Goal: Information Seeking & Learning: Learn about a topic

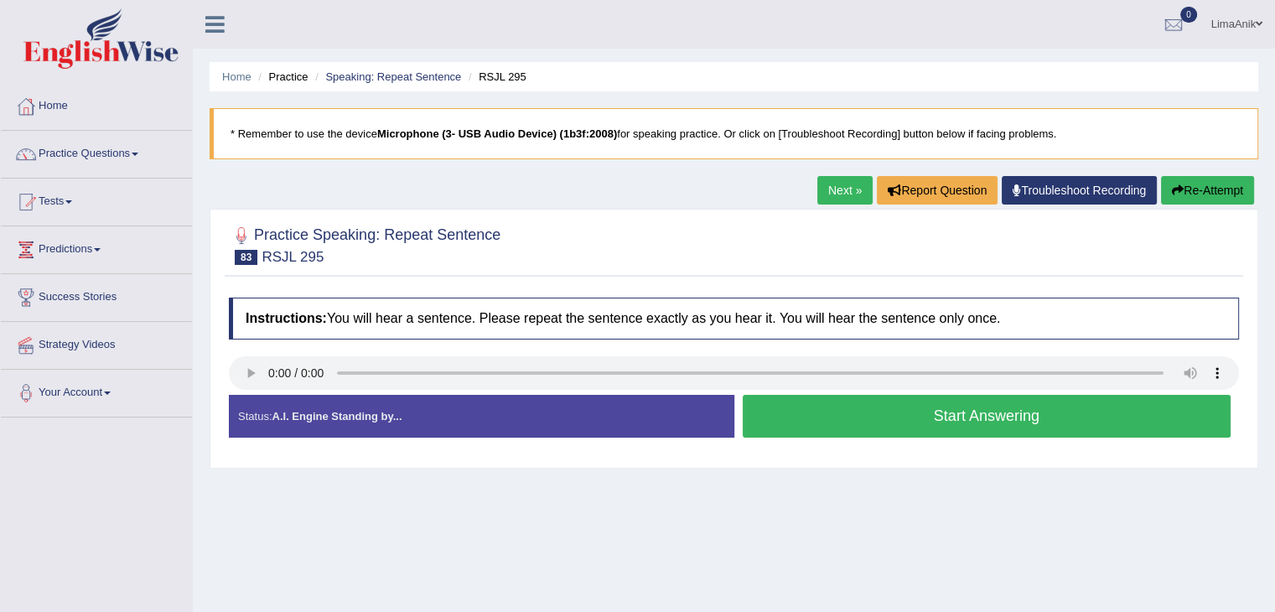
click at [864, 410] on button "Start Answering" at bounding box center [987, 416] width 489 height 43
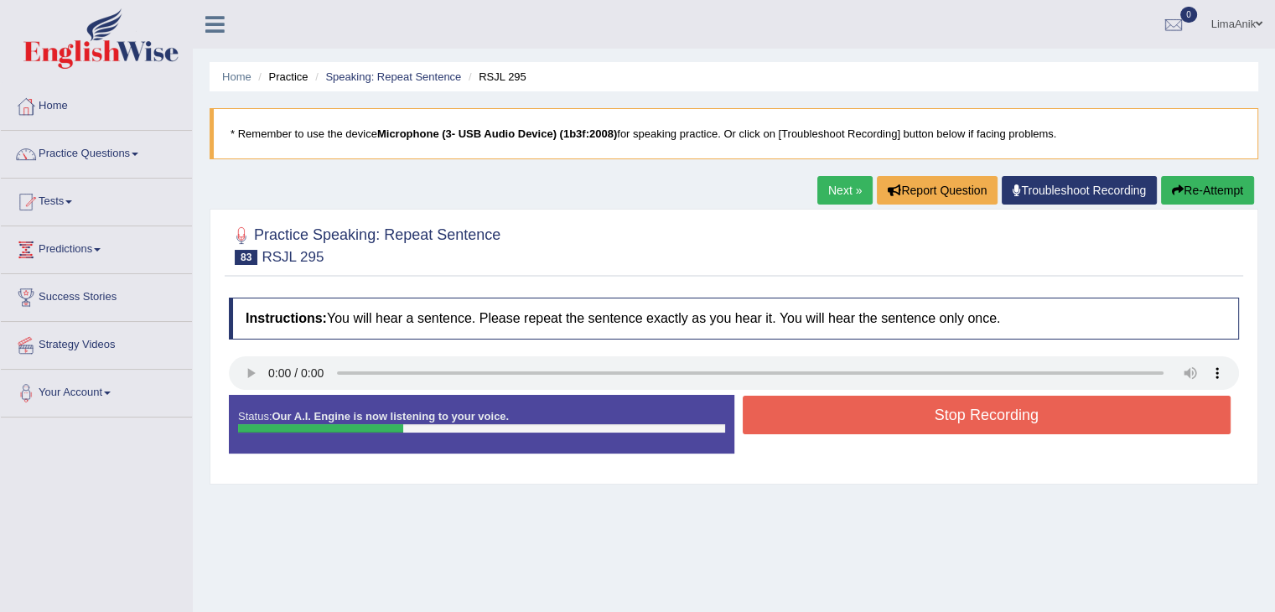
click at [864, 410] on button "Stop Recording" at bounding box center [987, 415] width 489 height 39
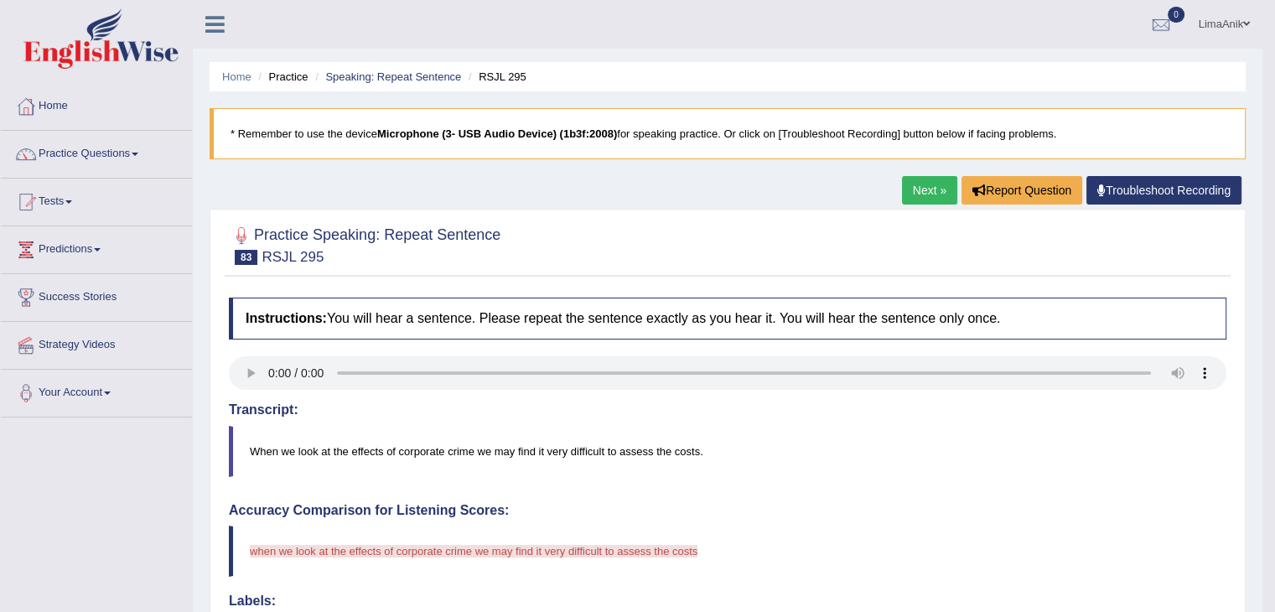
scroll to position [245, 0]
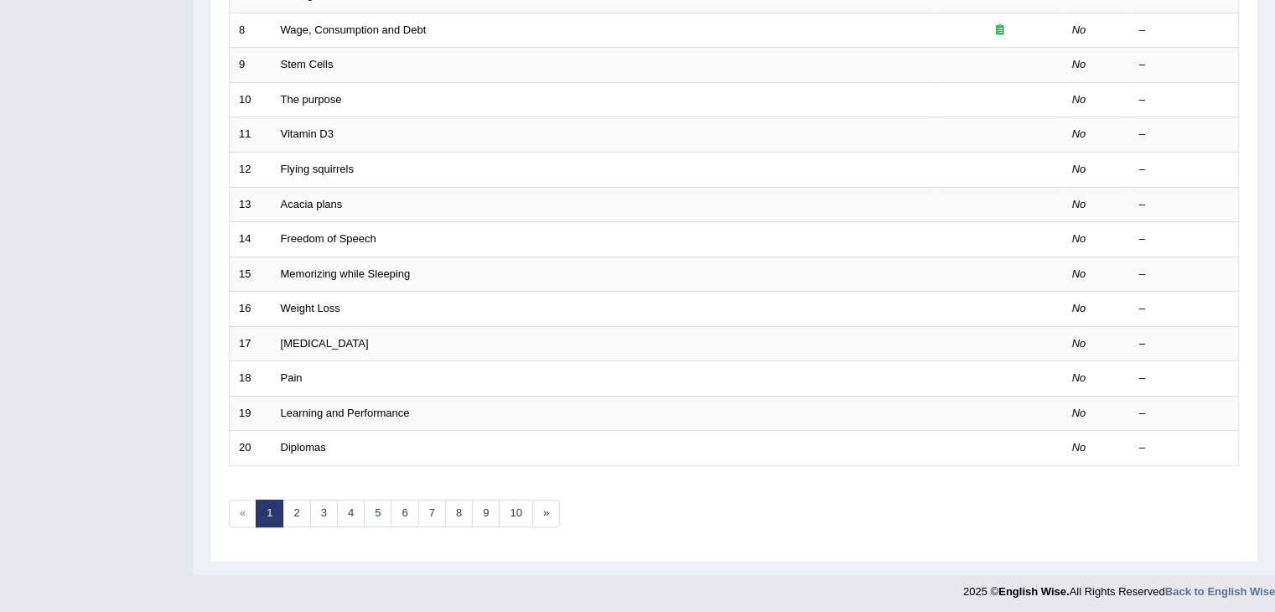
scroll to position [493, 0]
click at [511, 510] on link "10" at bounding box center [516, 514] width 34 height 28
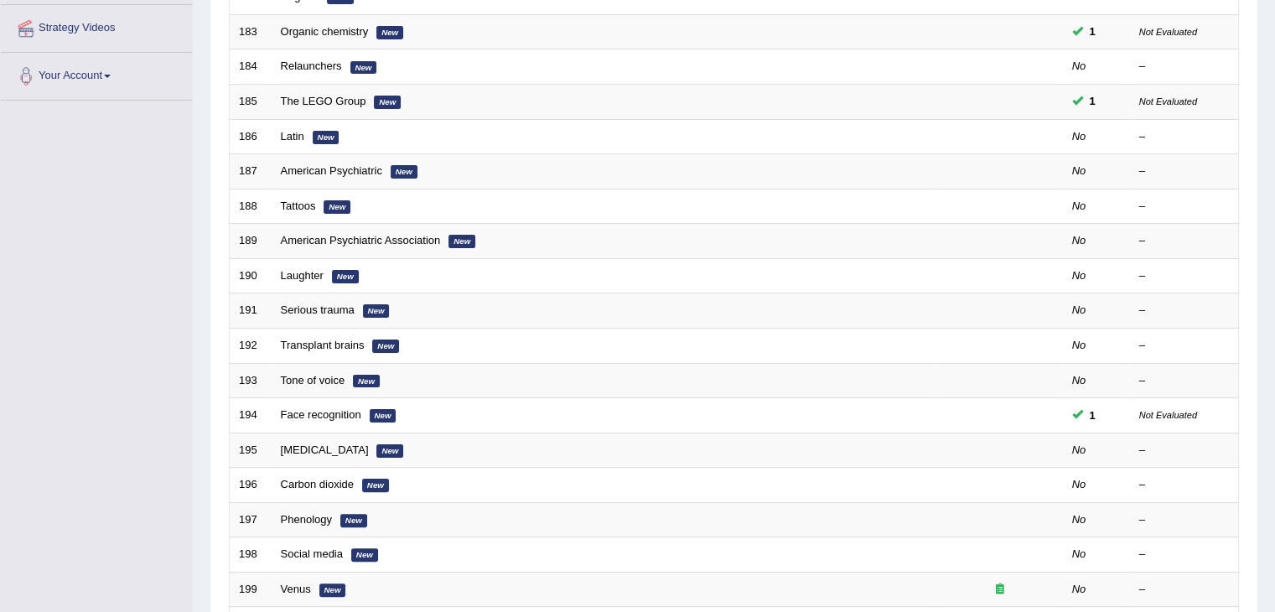
scroll to position [391, 0]
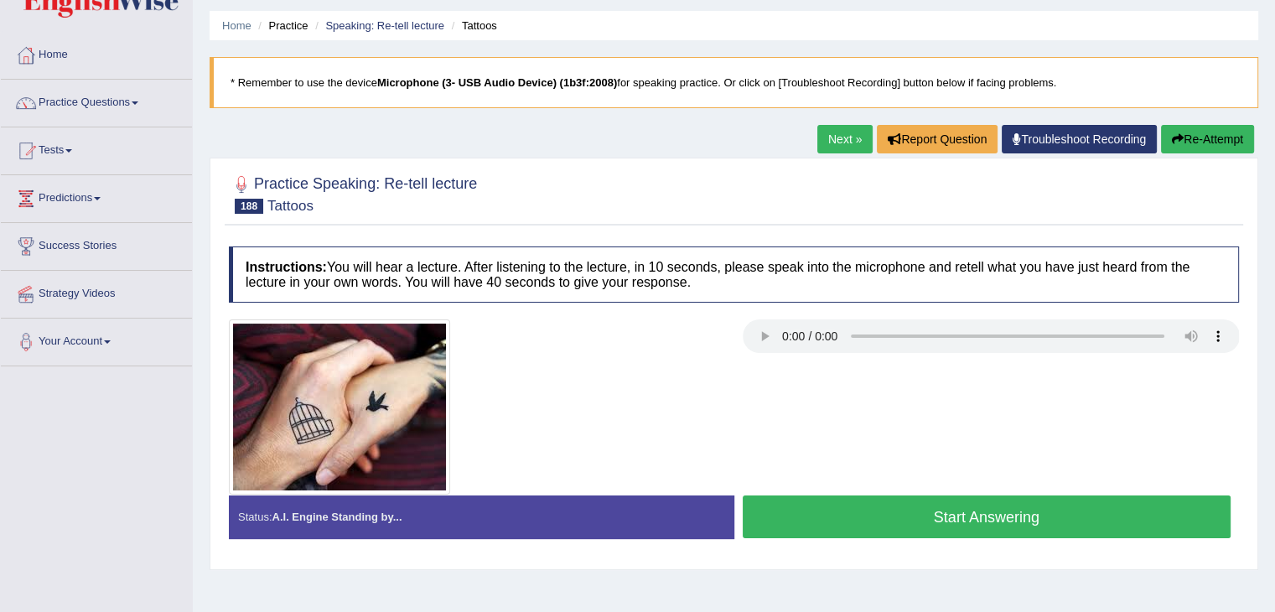
scroll to position [69, 0]
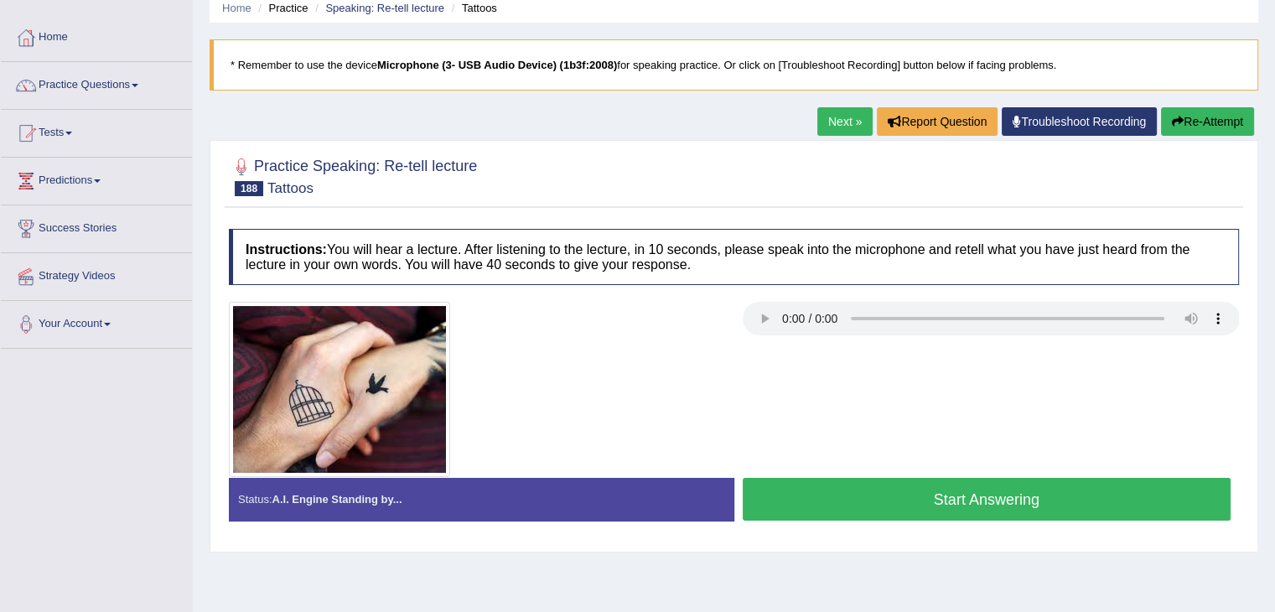
click at [901, 491] on button "Start Answering" at bounding box center [987, 499] width 489 height 43
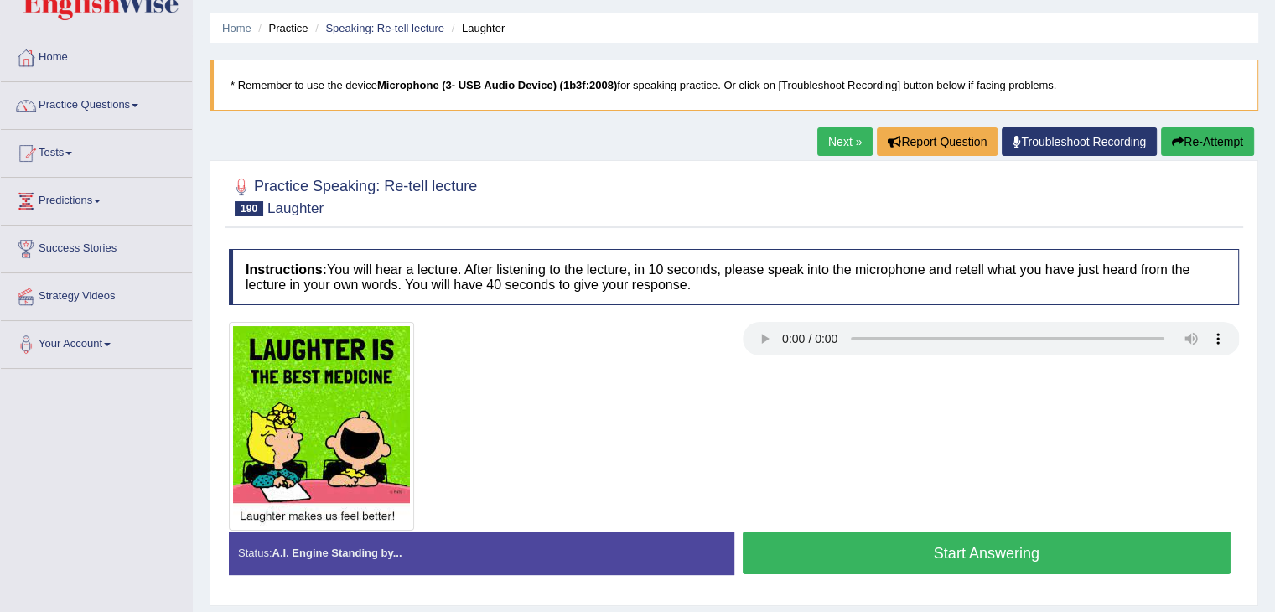
scroll to position [60, 0]
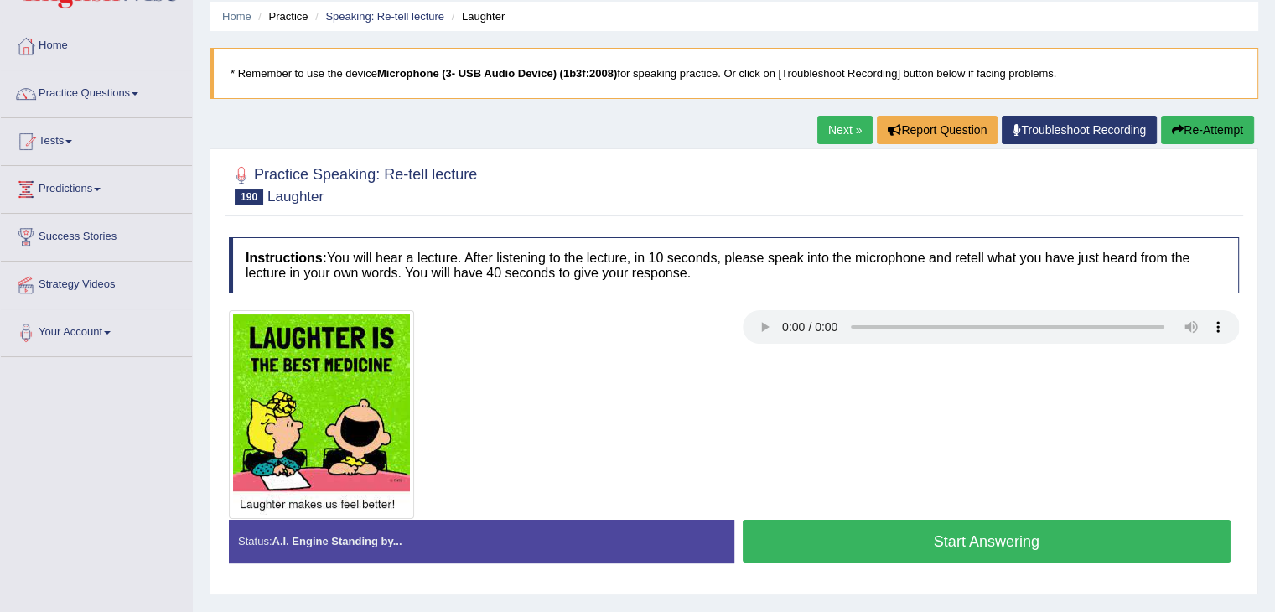
click at [852, 536] on button "Start Answering" at bounding box center [987, 541] width 489 height 43
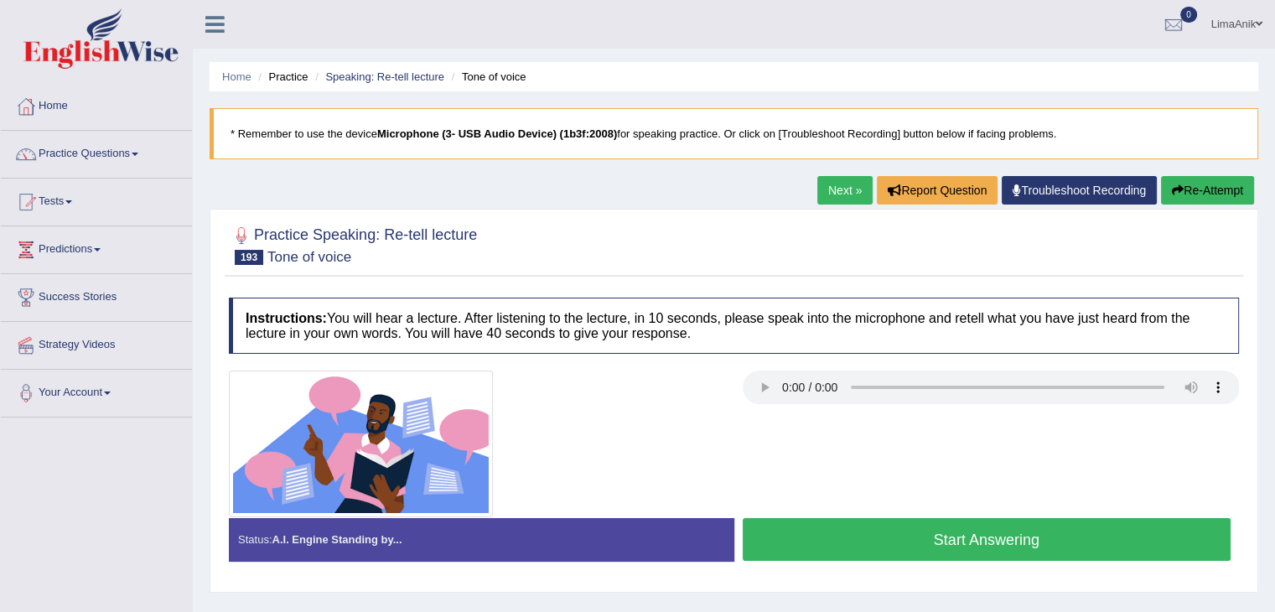
click at [859, 543] on button "Start Answering" at bounding box center [987, 539] width 489 height 43
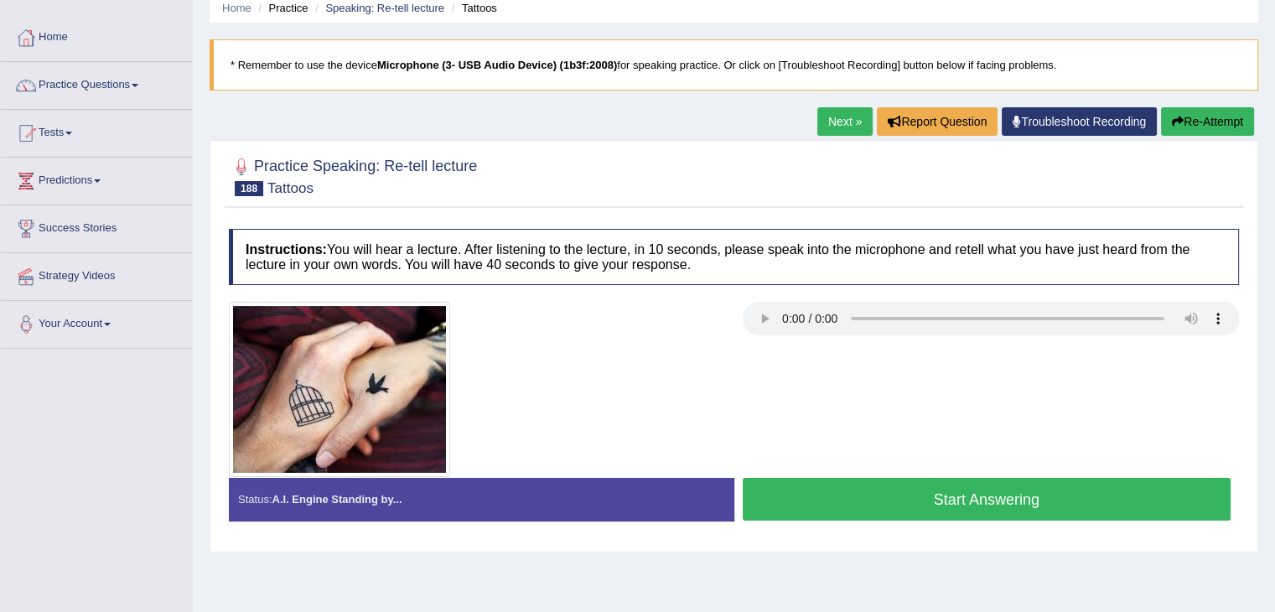
click at [829, 485] on button "Start Answering" at bounding box center [987, 499] width 489 height 43
click at [837, 509] on button "Start Answering" at bounding box center [987, 499] width 489 height 43
click at [822, 507] on button "Start Answering" at bounding box center [987, 499] width 489 height 43
click at [904, 511] on button "Start Answering" at bounding box center [987, 499] width 489 height 43
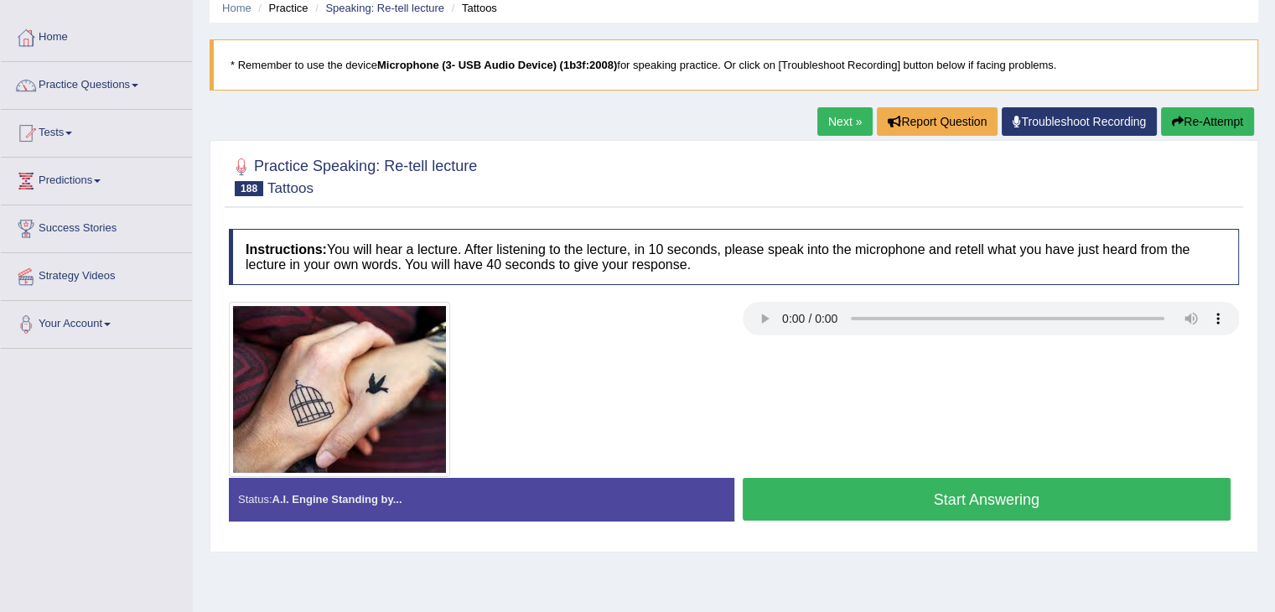
click at [826, 501] on button "Start Answering" at bounding box center [987, 499] width 489 height 43
click at [821, 484] on button "Start Answering" at bounding box center [987, 499] width 489 height 43
click at [844, 495] on button "Start Answering" at bounding box center [987, 499] width 489 height 43
click at [846, 506] on button "Start Answering" at bounding box center [987, 499] width 489 height 43
click at [824, 487] on button "Start Answering" at bounding box center [987, 499] width 489 height 43
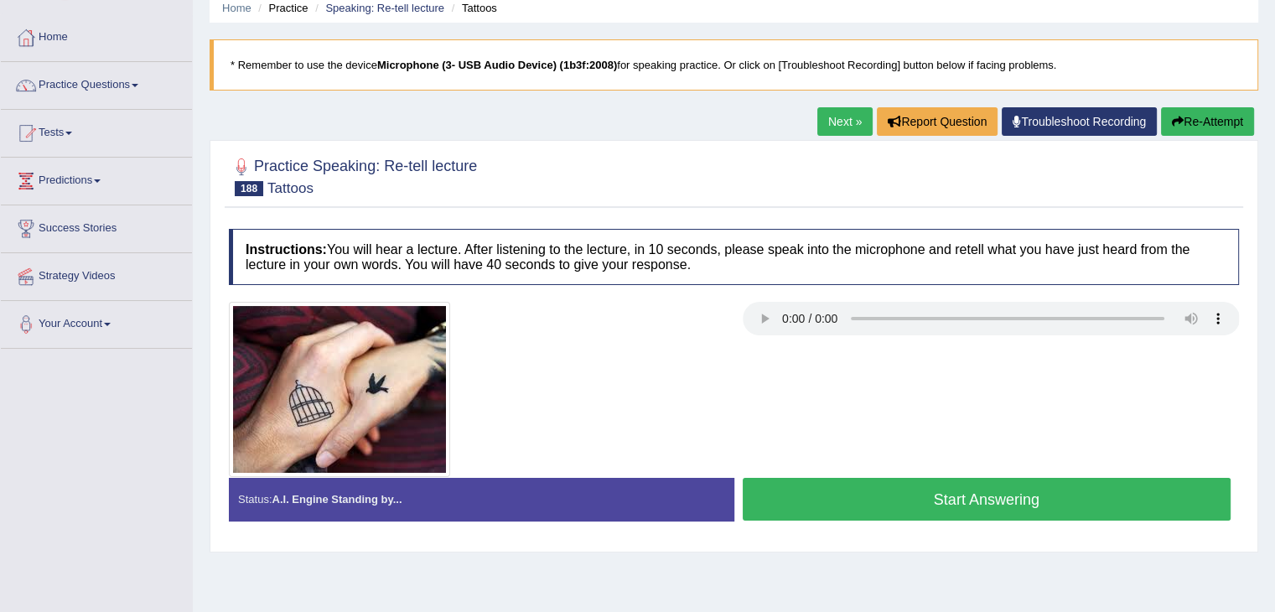
click at [935, 506] on button "Start Answering" at bounding box center [987, 499] width 489 height 43
click at [788, 506] on button "Start Answering" at bounding box center [987, 499] width 489 height 43
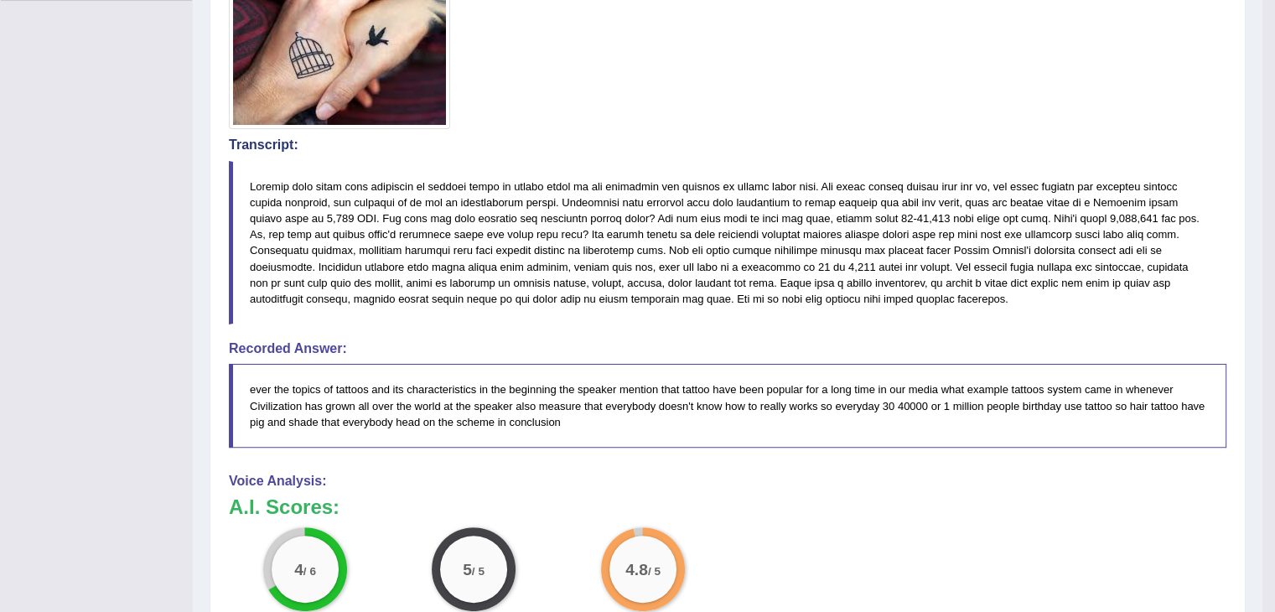
scroll to position [420, 0]
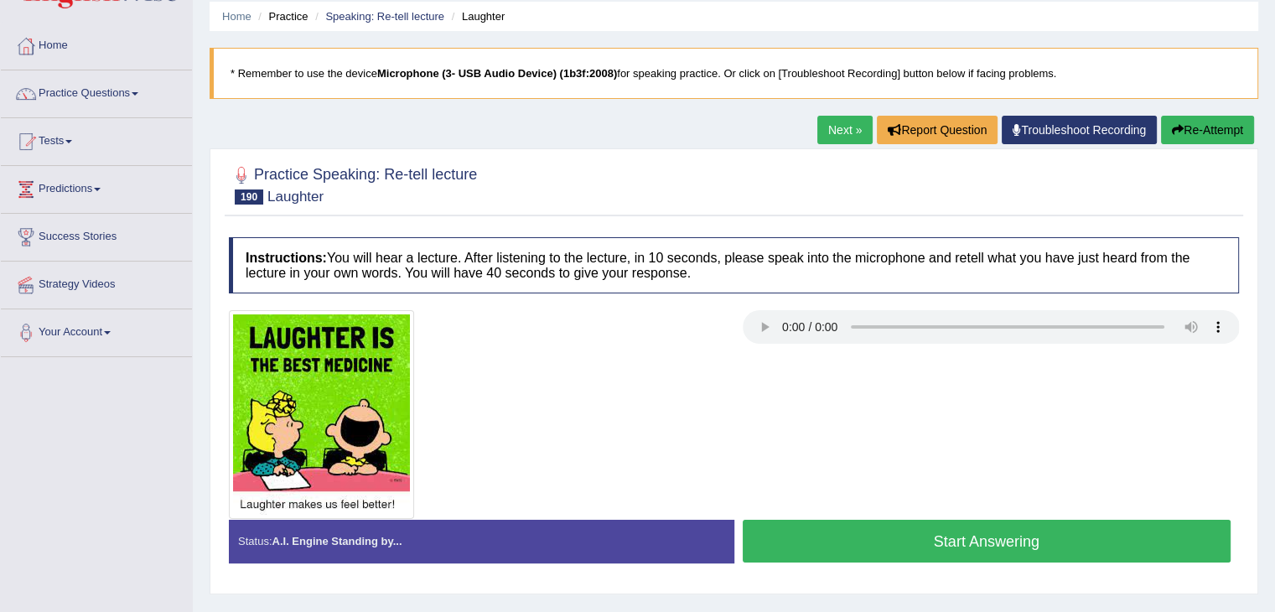
click at [824, 528] on button "Start Answering" at bounding box center [987, 541] width 489 height 43
click at [1015, 554] on button "Start Answering" at bounding box center [987, 541] width 489 height 43
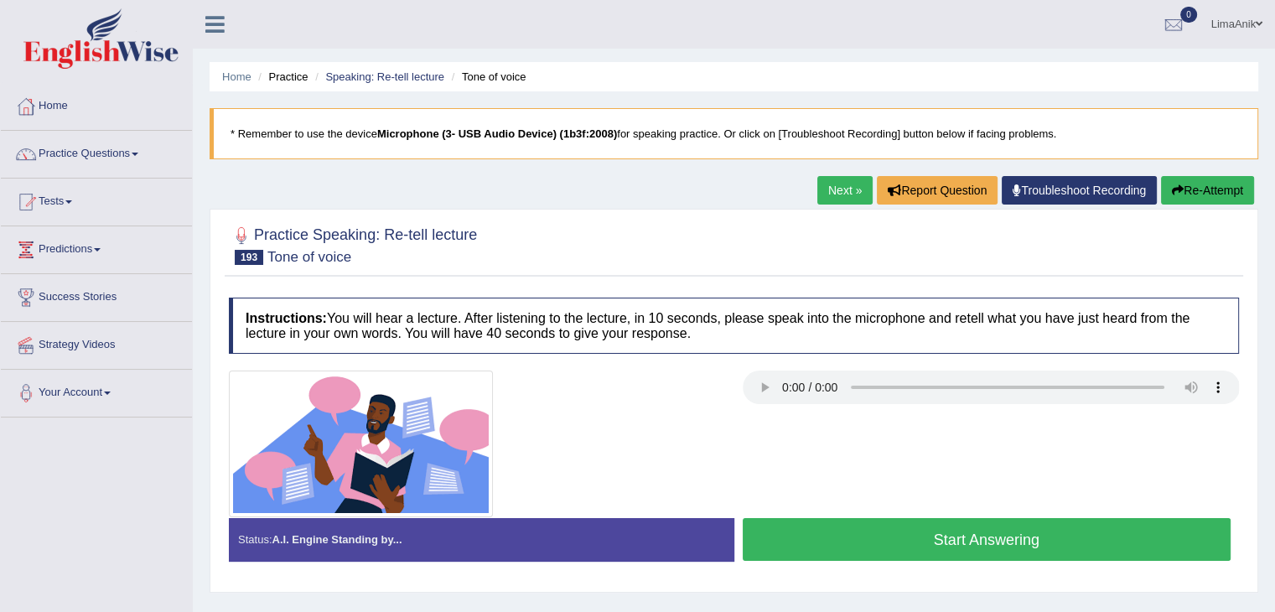
click at [826, 537] on button "Start Answering" at bounding box center [987, 539] width 489 height 43
click at [852, 559] on button "Start Answering" at bounding box center [987, 539] width 489 height 43
click at [821, 538] on button "Start Answering" at bounding box center [987, 539] width 489 height 43
click at [880, 524] on button "Start Answering" at bounding box center [987, 539] width 489 height 43
click at [818, 527] on button "Start Answering" at bounding box center [987, 539] width 489 height 43
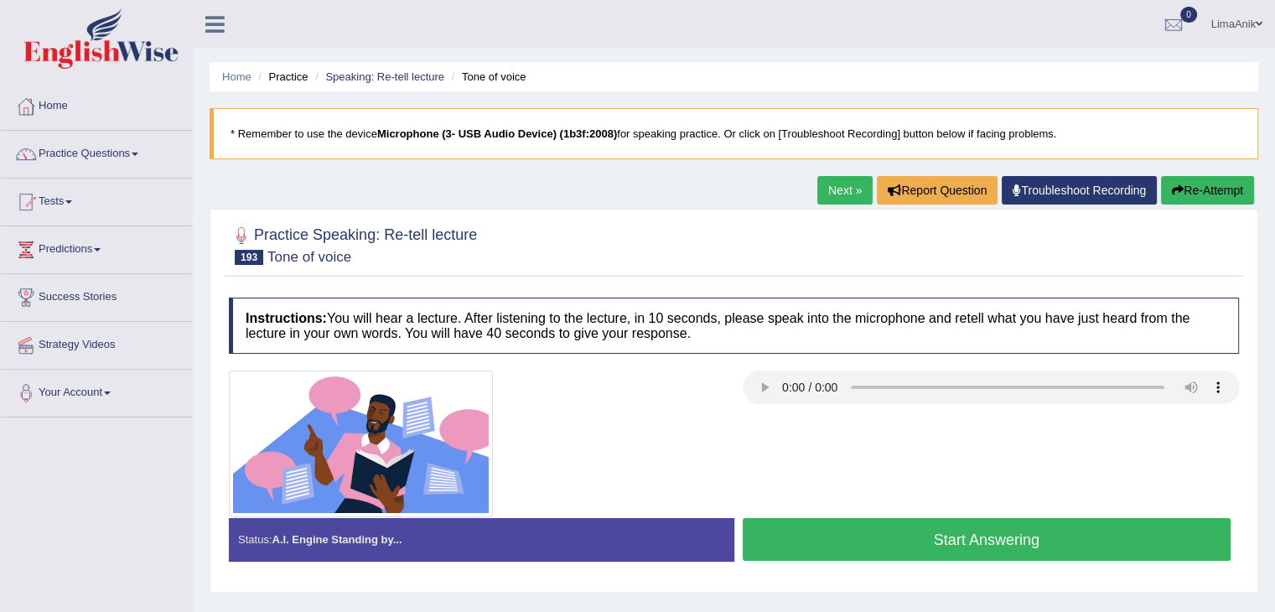
click at [906, 523] on button "Start Answering" at bounding box center [987, 539] width 489 height 43
click at [876, 528] on button "Start Answering" at bounding box center [987, 539] width 489 height 43
click at [856, 548] on button "Start Answering" at bounding box center [987, 539] width 489 height 43
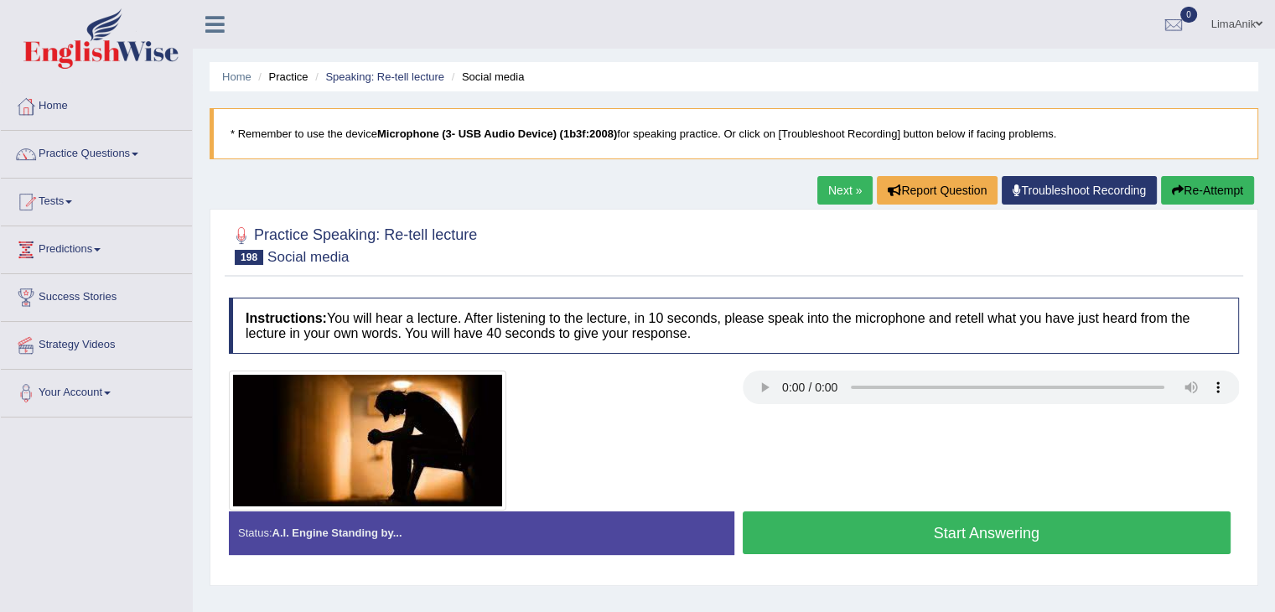
click at [835, 528] on button "Start Answering" at bounding box center [987, 533] width 489 height 43
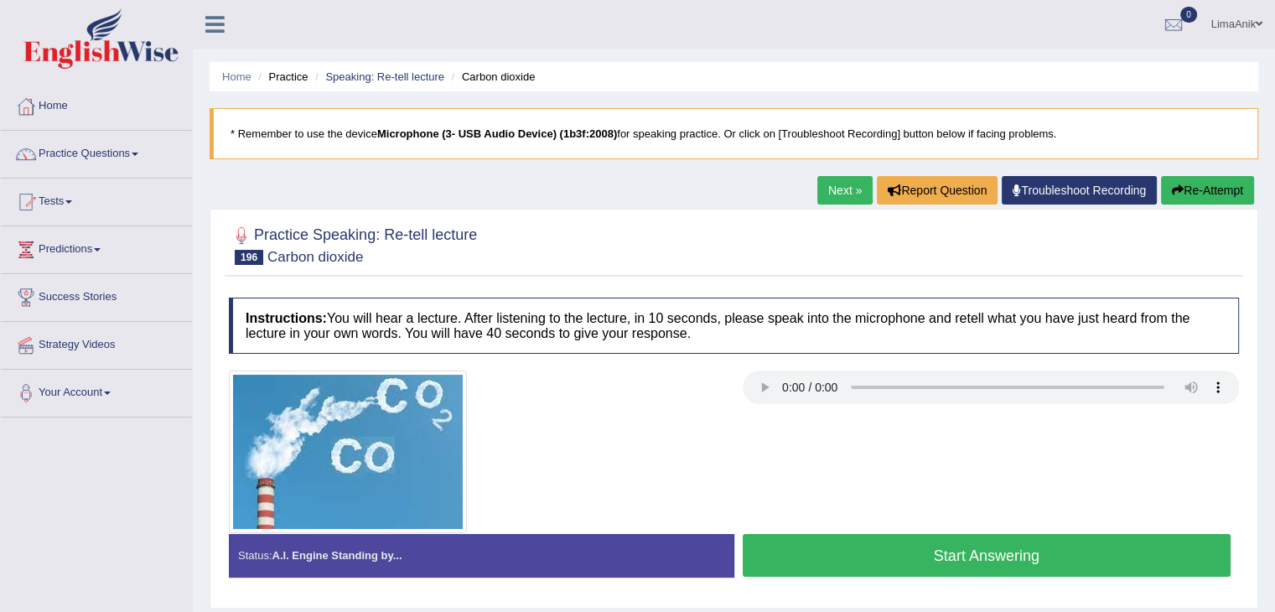
click at [845, 559] on button "Start Answering" at bounding box center [987, 555] width 489 height 43
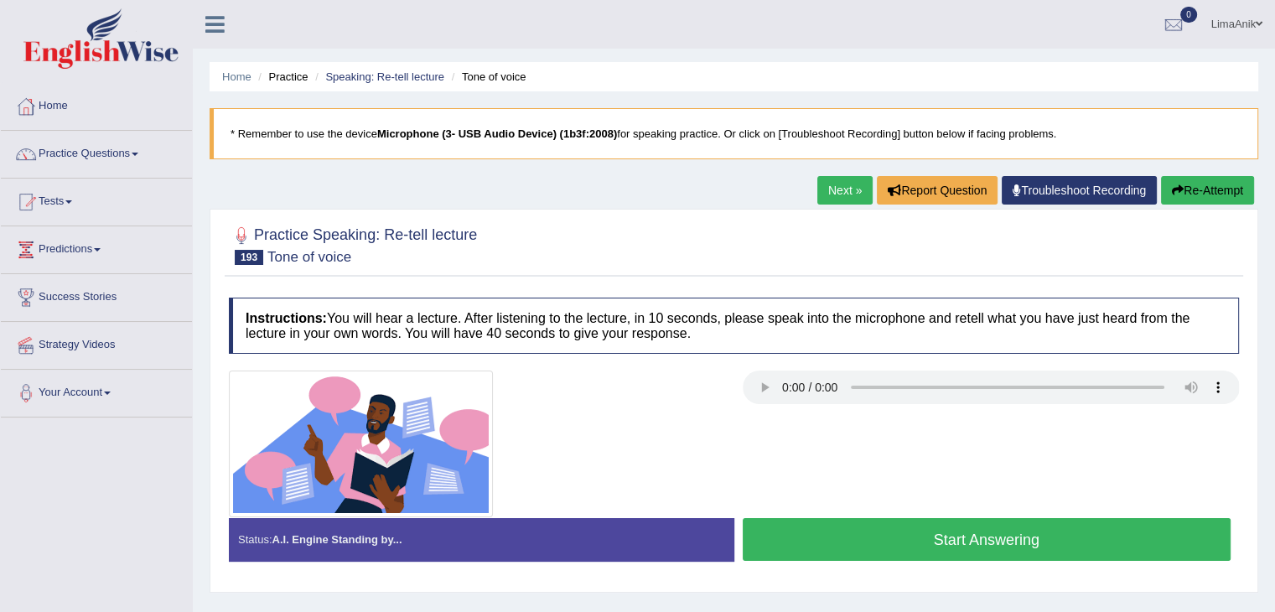
drag, startPoint x: 0, startPoint y: 0, endPoint x: 867, endPoint y: 538, distance: 1020.6
click at [867, 538] on button "Start Answering" at bounding box center [987, 539] width 489 height 43
click at [867, 539] on button "Start Answering" at bounding box center [987, 539] width 489 height 43
click at [849, 537] on button "Start Answering" at bounding box center [987, 539] width 489 height 43
click at [912, 530] on button "Start Answering" at bounding box center [987, 539] width 489 height 43
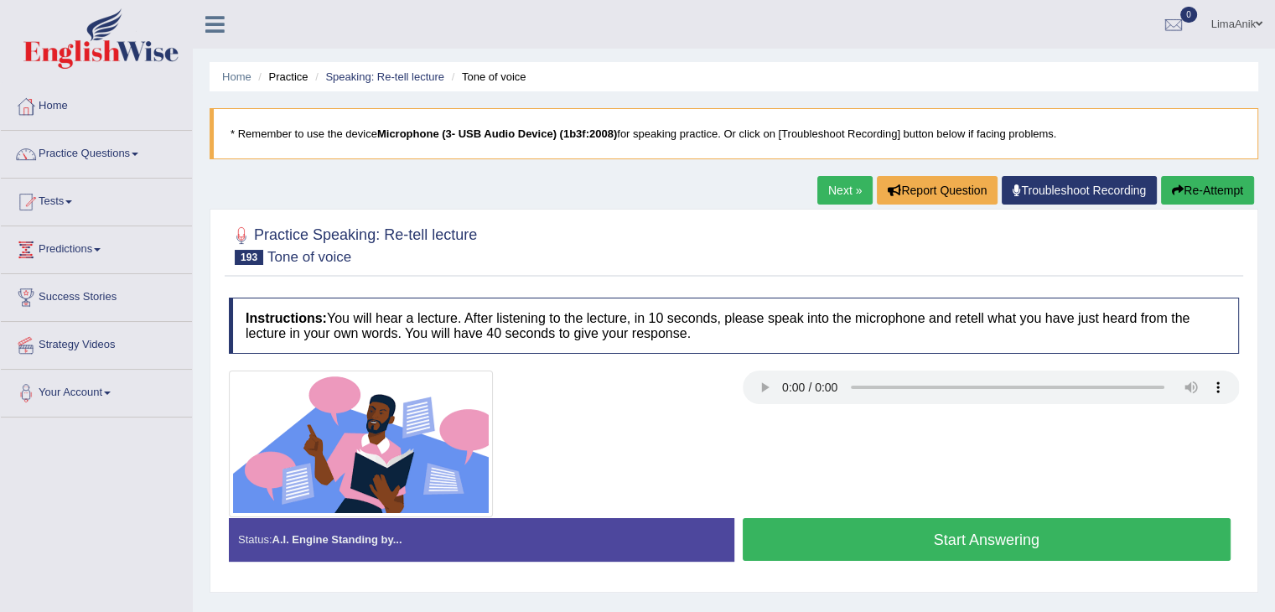
click at [824, 556] on button "Start Answering" at bounding box center [987, 539] width 489 height 43
click at [850, 548] on button "Start Answering" at bounding box center [987, 539] width 489 height 43
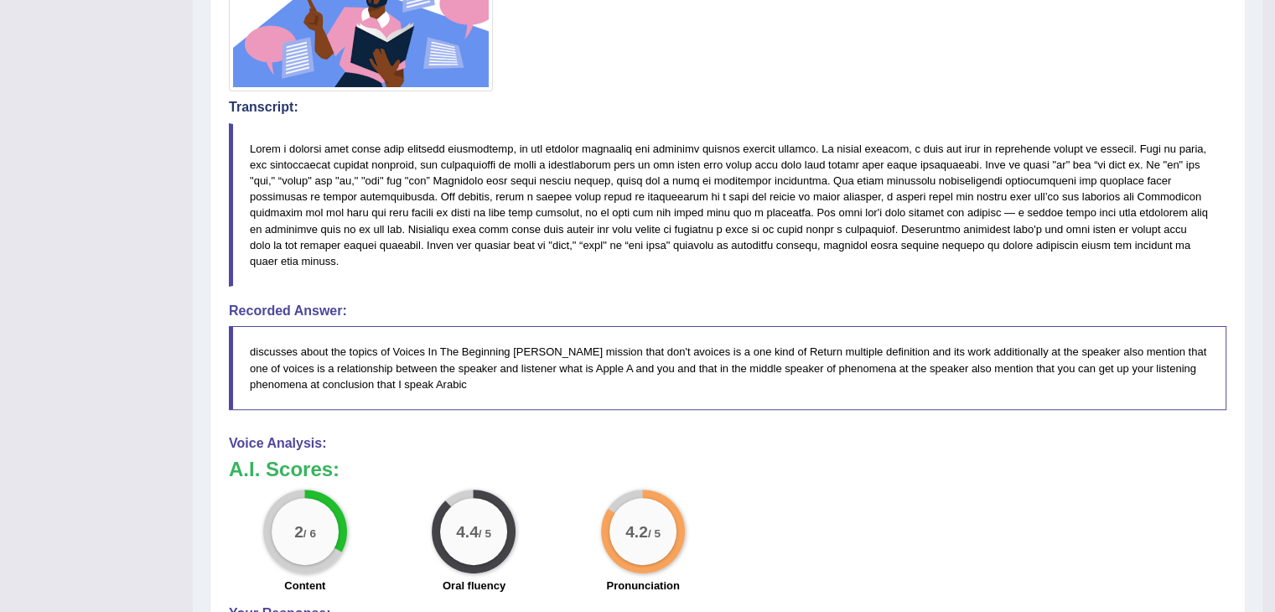
scroll to position [3, 0]
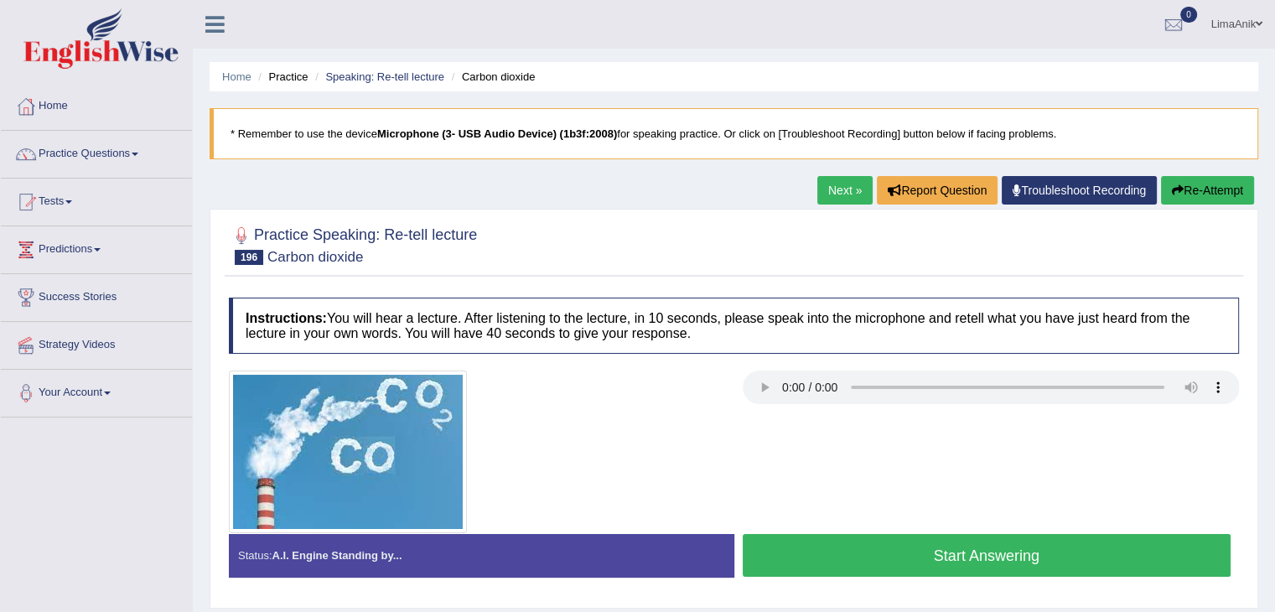
drag, startPoint x: 0, startPoint y: 0, endPoint x: 881, endPoint y: 552, distance: 1039.8
click at [881, 552] on button "Start Answering" at bounding box center [987, 555] width 489 height 43
click at [839, 559] on button "Start Answering" at bounding box center [987, 555] width 489 height 43
click at [828, 537] on button "Start Answering" at bounding box center [987, 555] width 489 height 43
click at [805, 551] on button "Start Answering" at bounding box center [987, 555] width 489 height 43
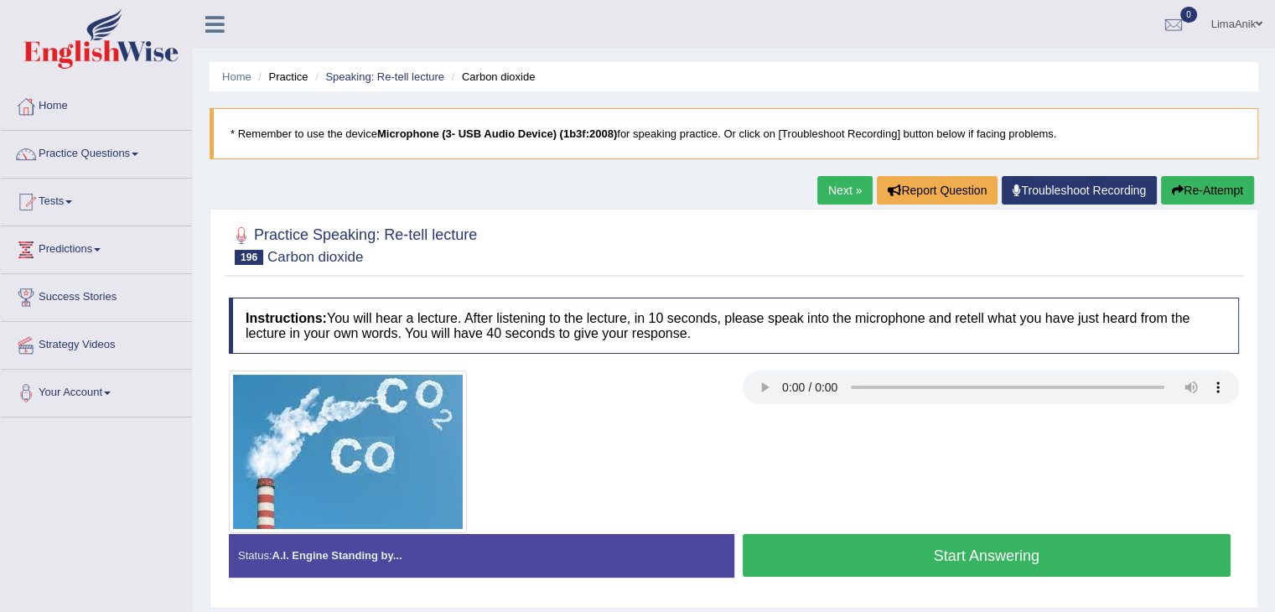
click at [803, 564] on button "Start Answering" at bounding box center [987, 555] width 489 height 43
click at [889, 551] on button "Start Answering" at bounding box center [987, 555] width 489 height 43
click at [802, 554] on button "Start Answering" at bounding box center [987, 555] width 489 height 43
click at [989, 550] on button "Start Answering" at bounding box center [987, 555] width 489 height 43
click at [830, 556] on button "Start Answering" at bounding box center [987, 555] width 489 height 43
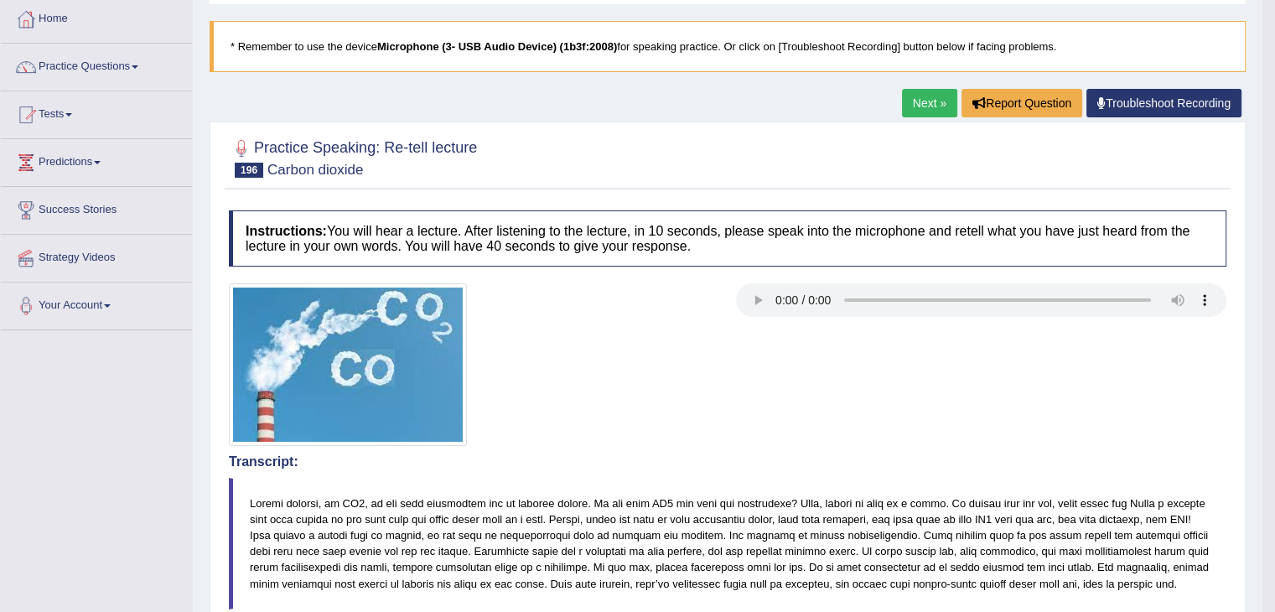
scroll to position [82, 0]
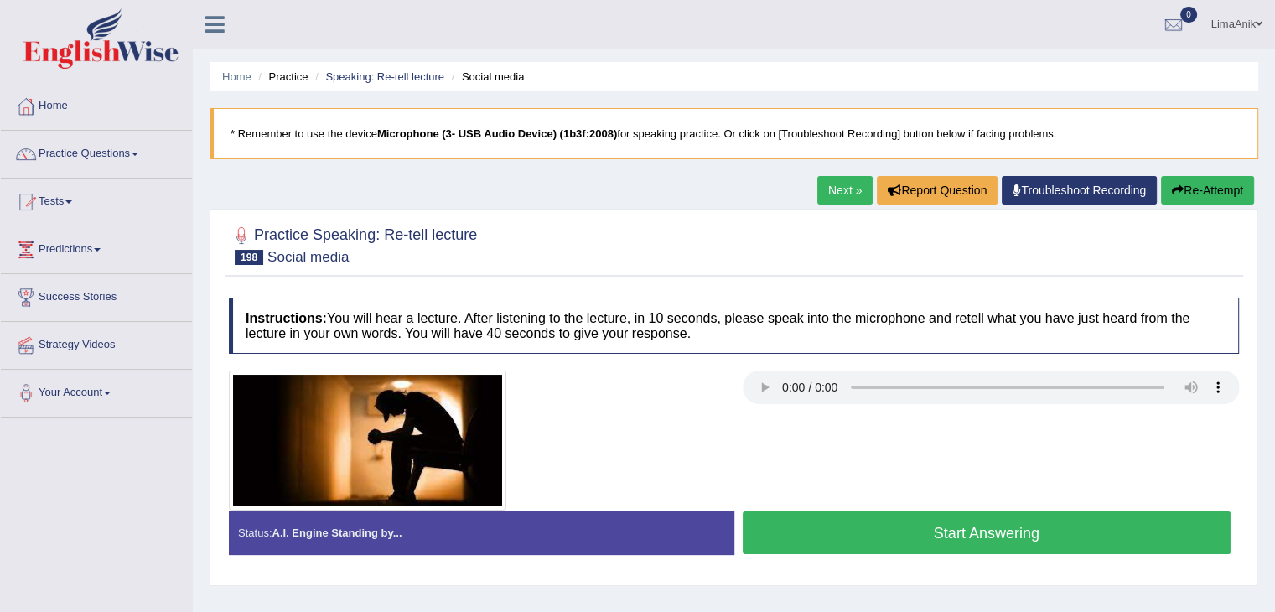
click at [834, 524] on button "Start Answering" at bounding box center [987, 533] width 489 height 43
click at [820, 548] on button "Start Answering" at bounding box center [987, 533] width 489 height 43
click at [805, 536] on button "Start Answering" at bounding box center [987, 533] width 489 height 43
click at [803, 526] on button "Start Answering" at bounding box center [987, 533] width 489 height 43
click at [953, 535] on button "Start Answering" at bounding box center [987, 533] width 489 height 43
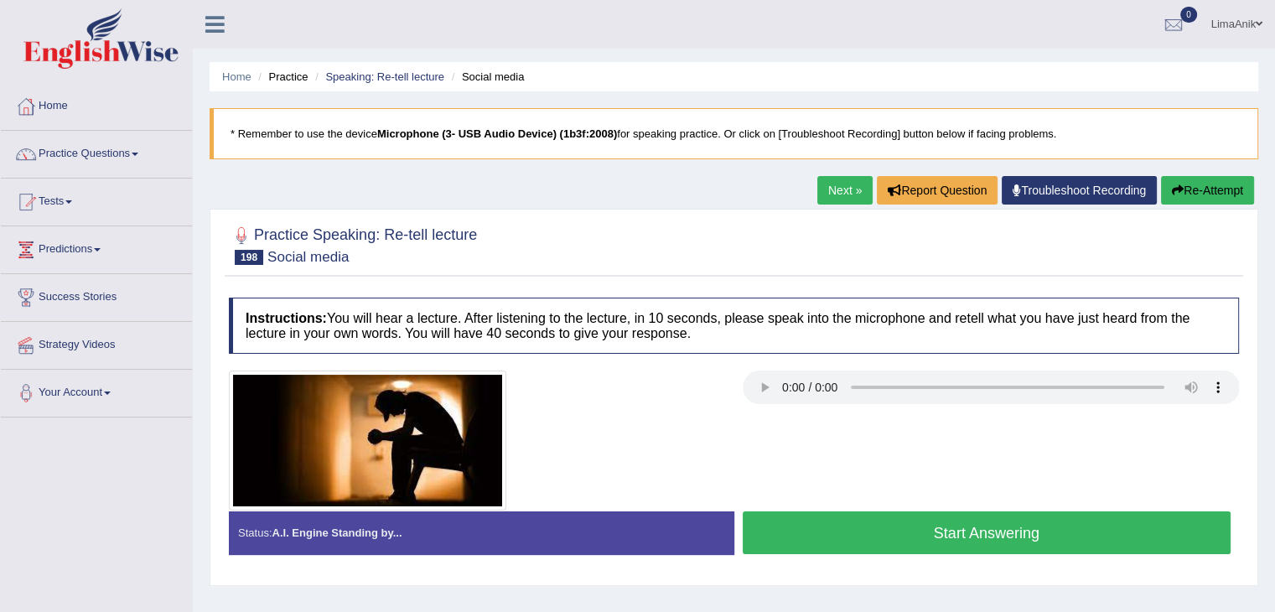
click at [981, 521] on button "Start Answering" at bounding box center [987, 533] width 489 height 43
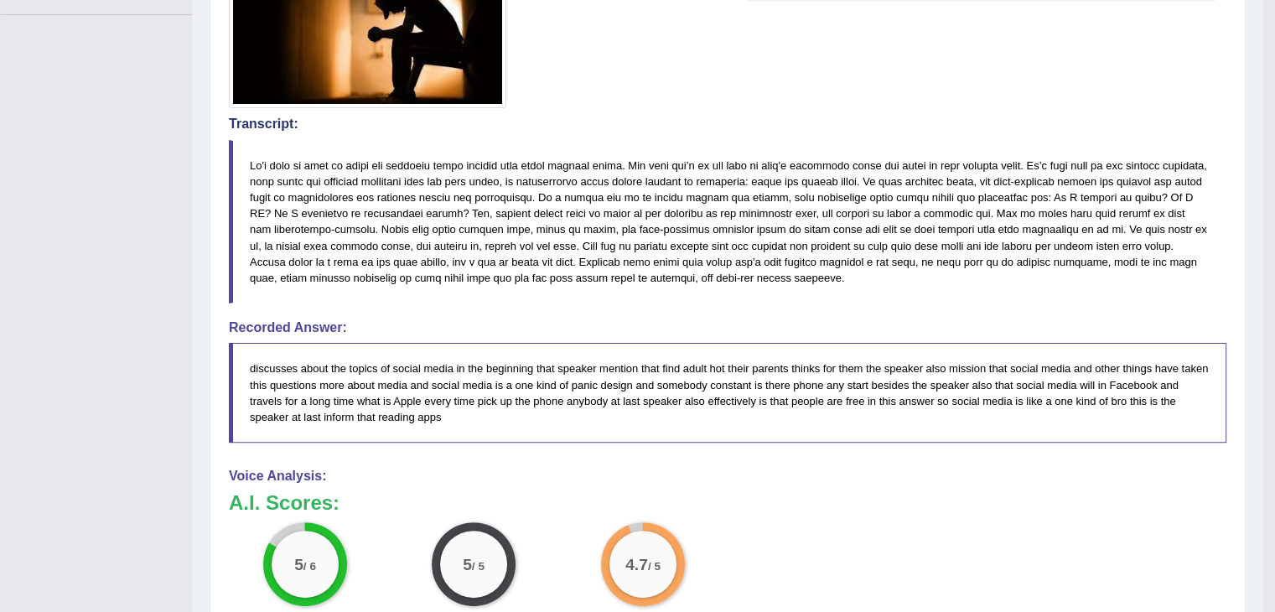
scroll to position [405, 0]
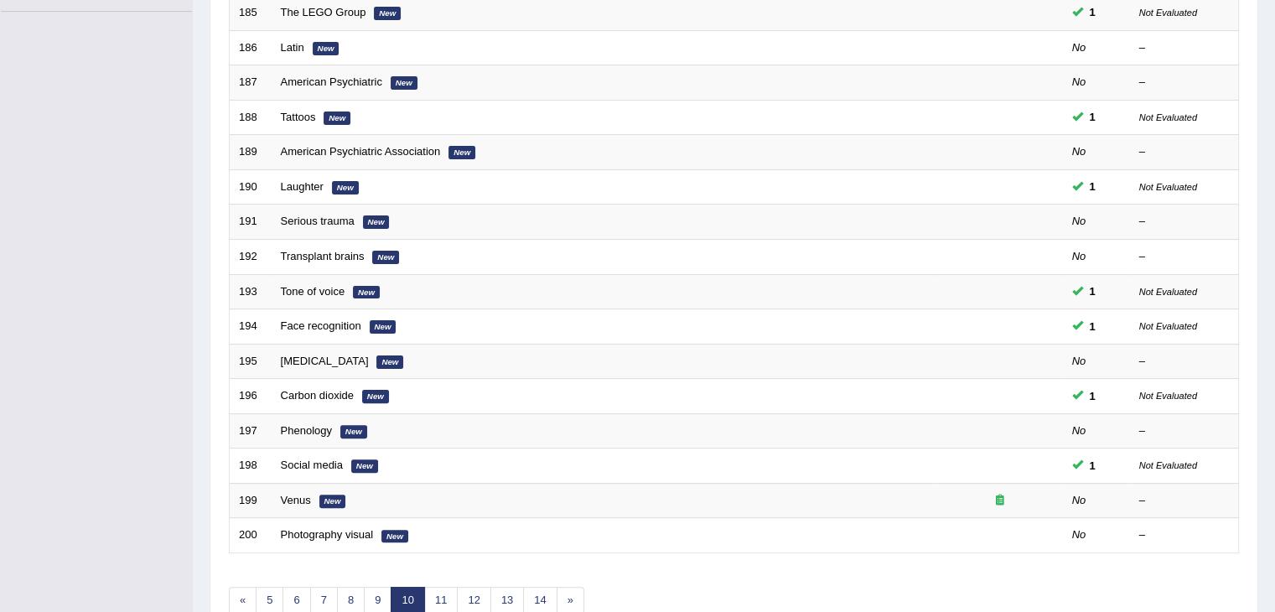
scroll to position [391, 0]
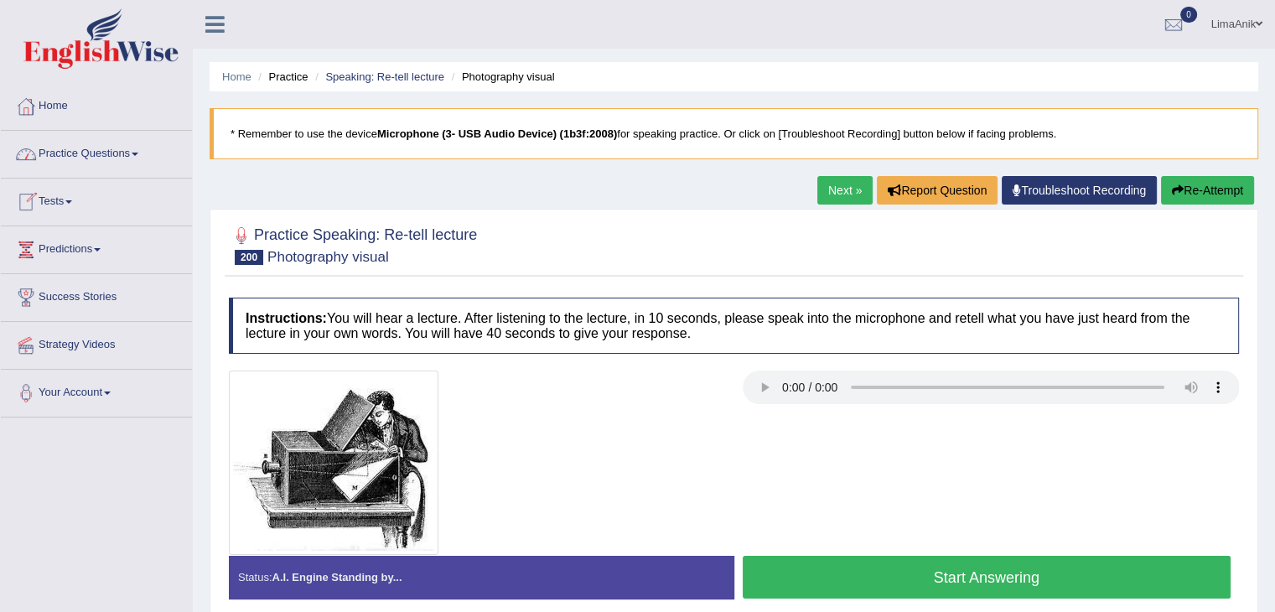
click at [107, 147] on link "Practice Questions" at bounding box center [96, 152] width 191 height 42
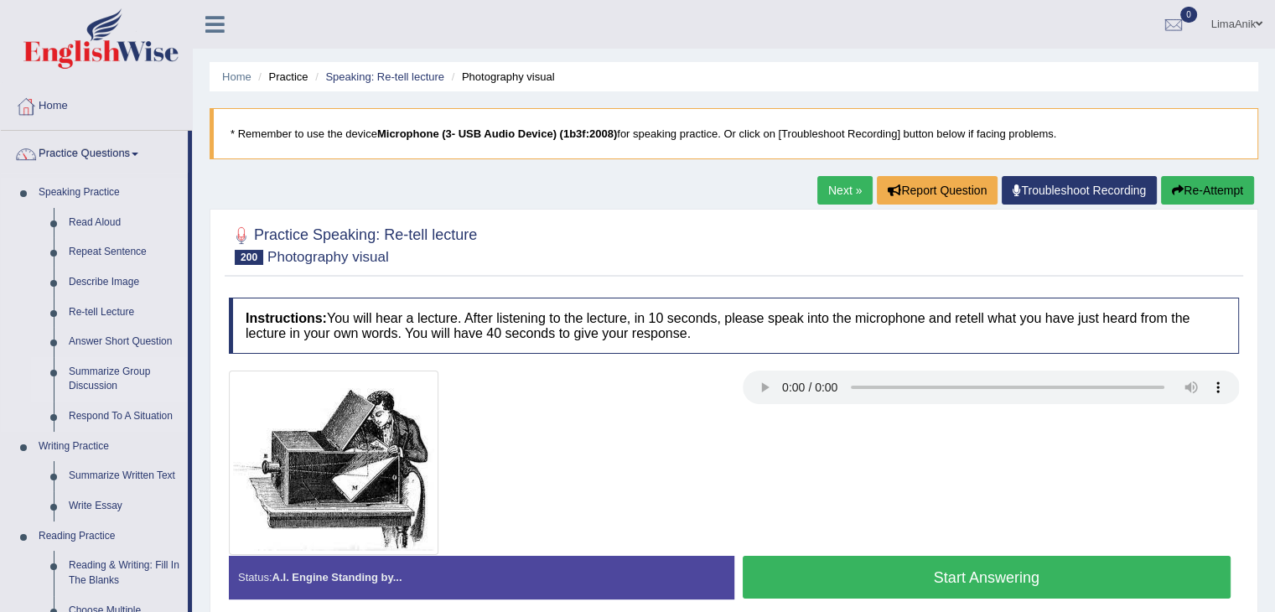
click at [73, 383] on link "Summarize Group Discussion" at bounding box center [124, 379] width 127 height 44
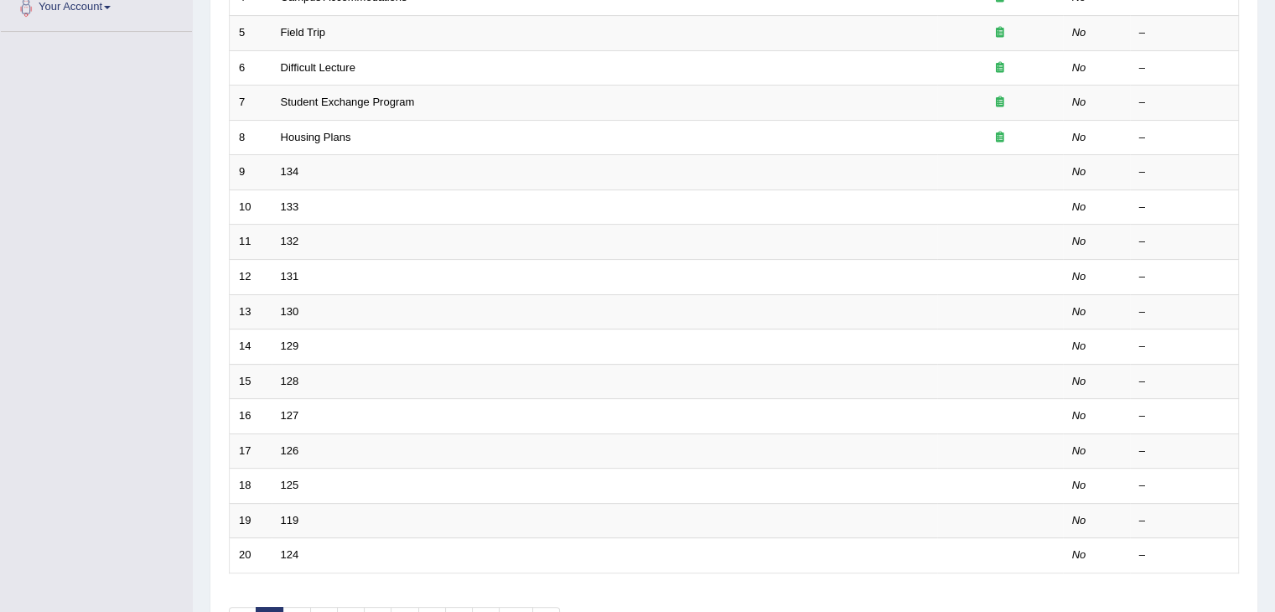
scroll to position [493, 0]
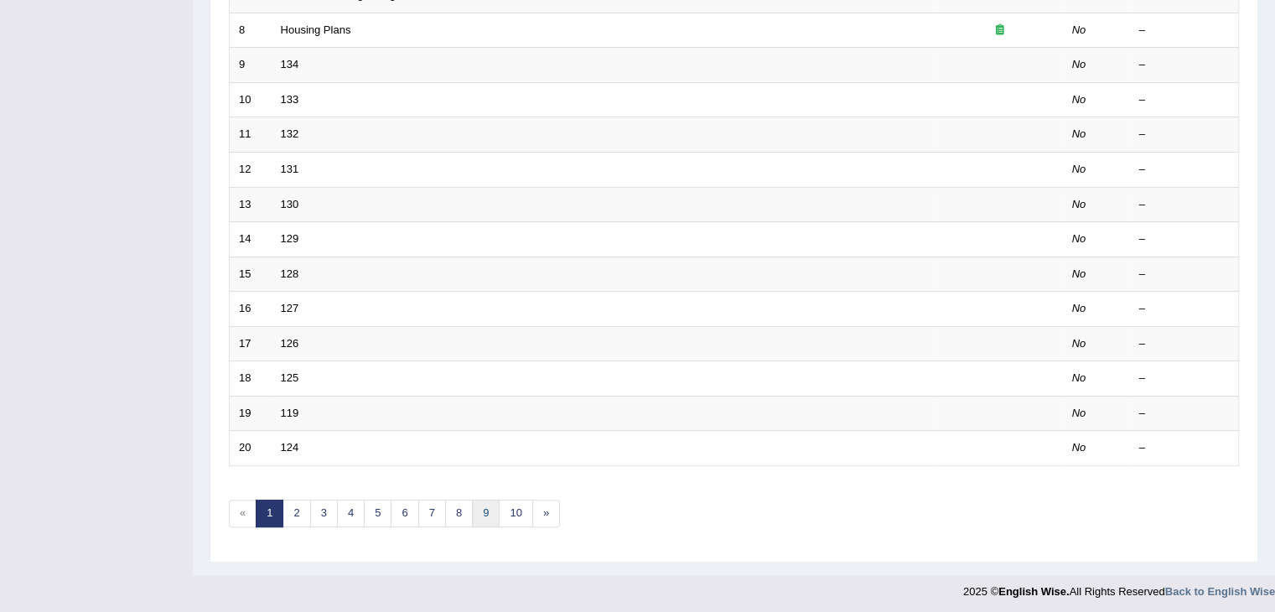
click at [485, 516] on link "9" at bounding box center [486, 514] width 28 height 28
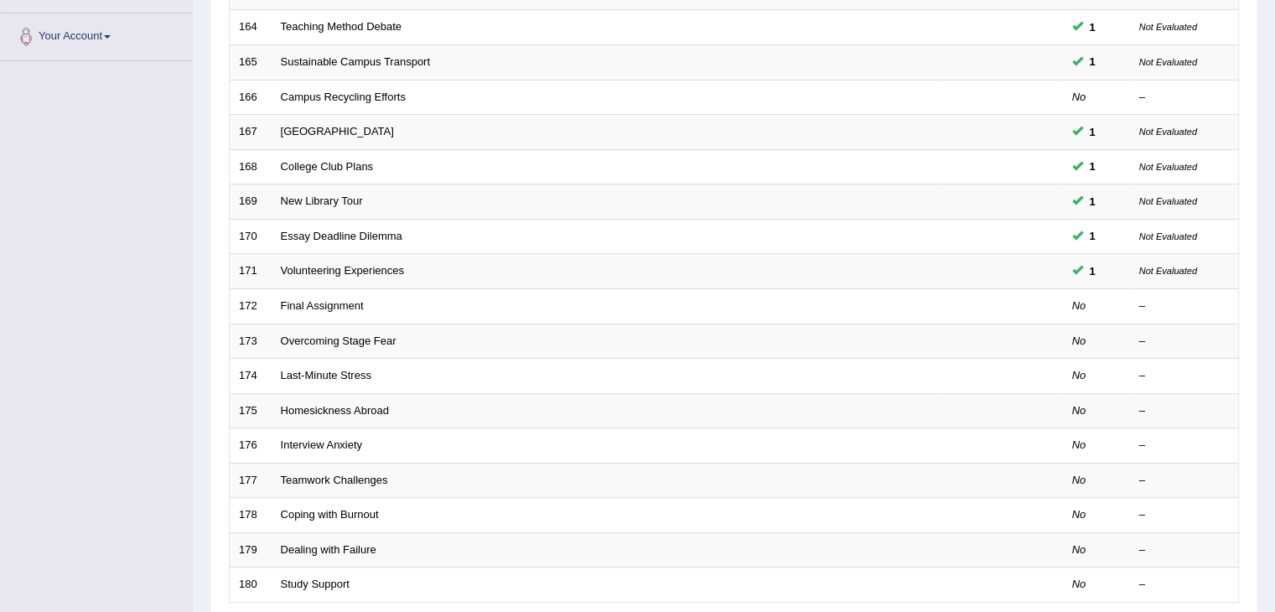
scroll to position [400, 0]
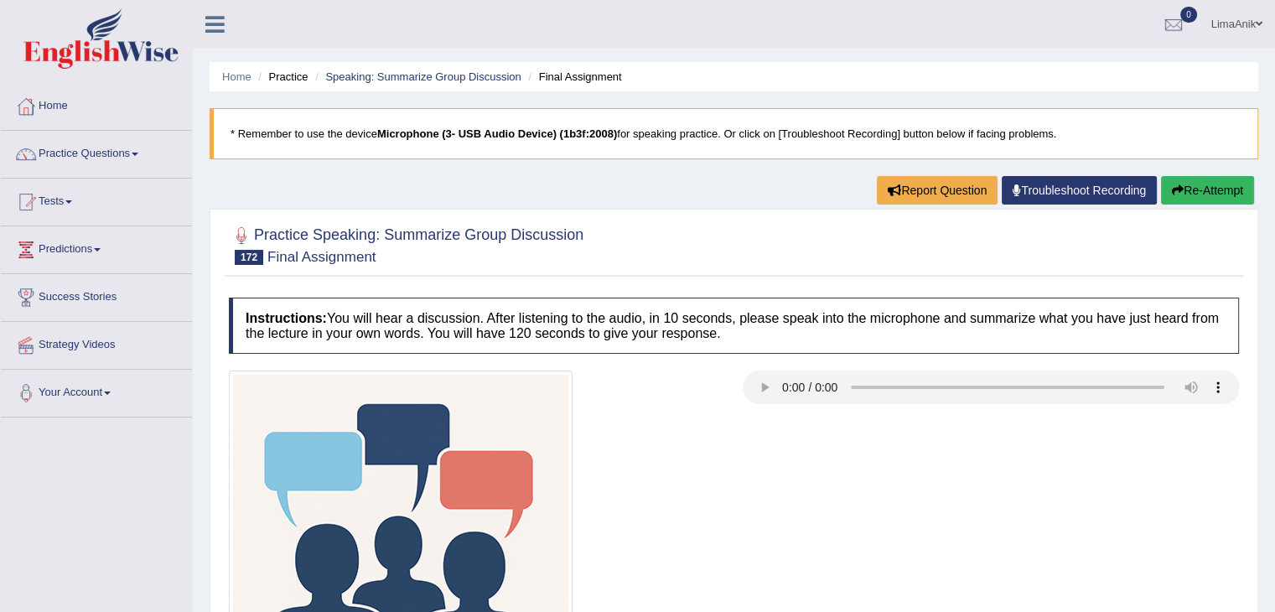
scroll to position [107, 0]
